Goal: Transaction & Acquisition: Book appointment/travel/reservation

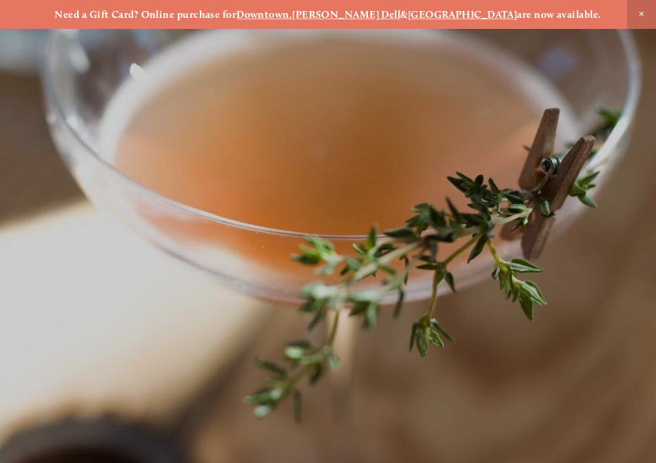
scroll to position [-49, 0]
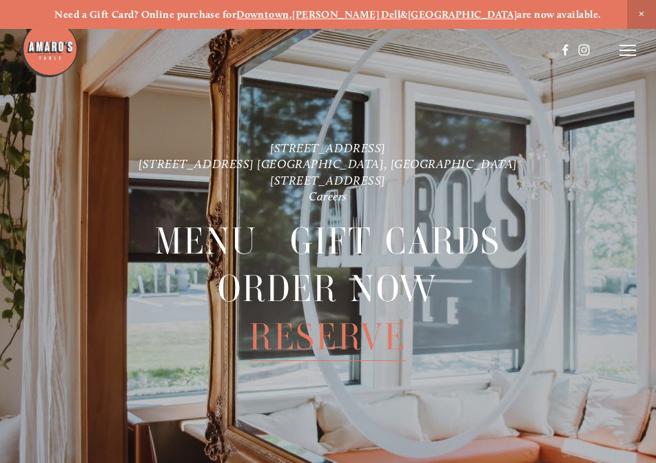
click at [305, 333] on span "Reserve" at bounding box center [328, 338] width 157 height 48
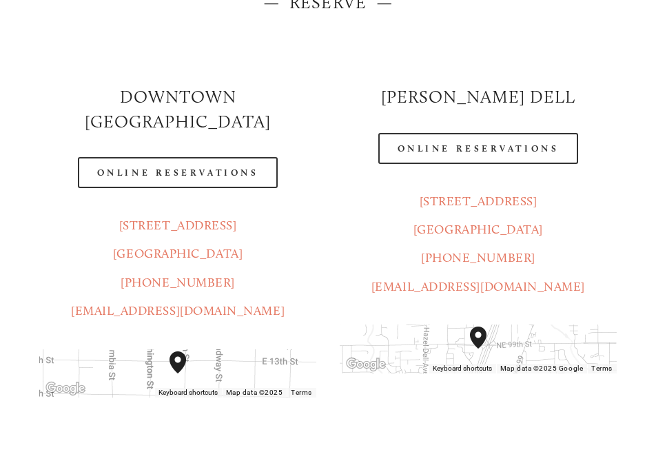
scroll to position [188, 0]
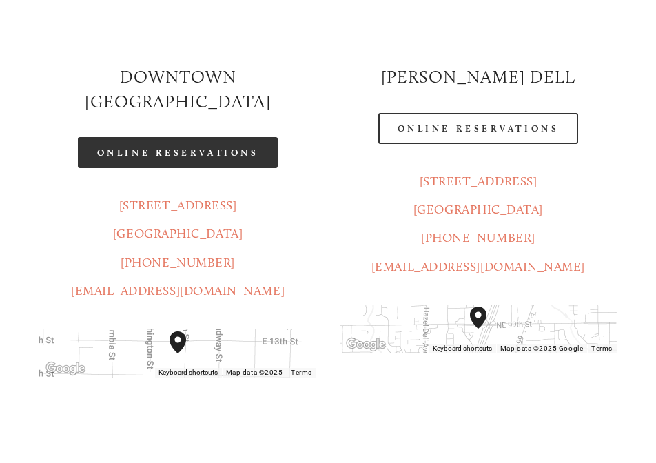
click at [157, 138] on link "Online Reservations" at bounding box center [178, 153] width 200 height 31
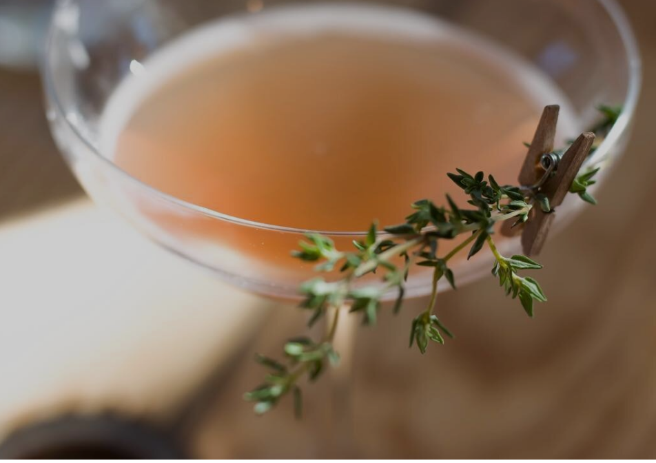
scroll to position [29, 0]
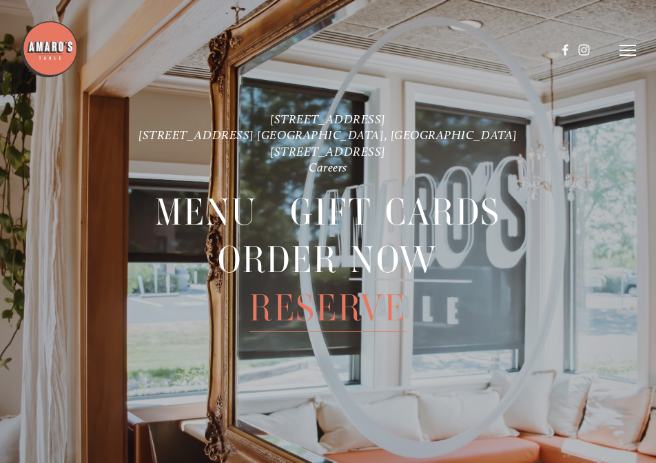
click at [319, 312] on span "Reserve" at bounding box center [328, 309] width 157 height 48
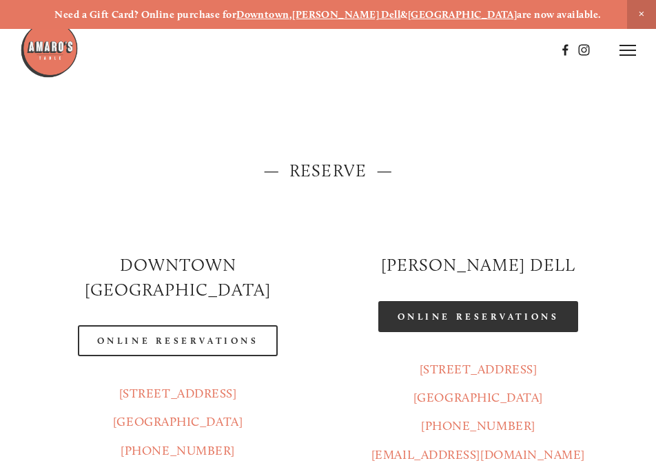
click at [454, 318] on link "Online Reservations" at bounding box center [478, 316] width 200 height 31
